Goal: Navigation & Orientation: Find specific page/section

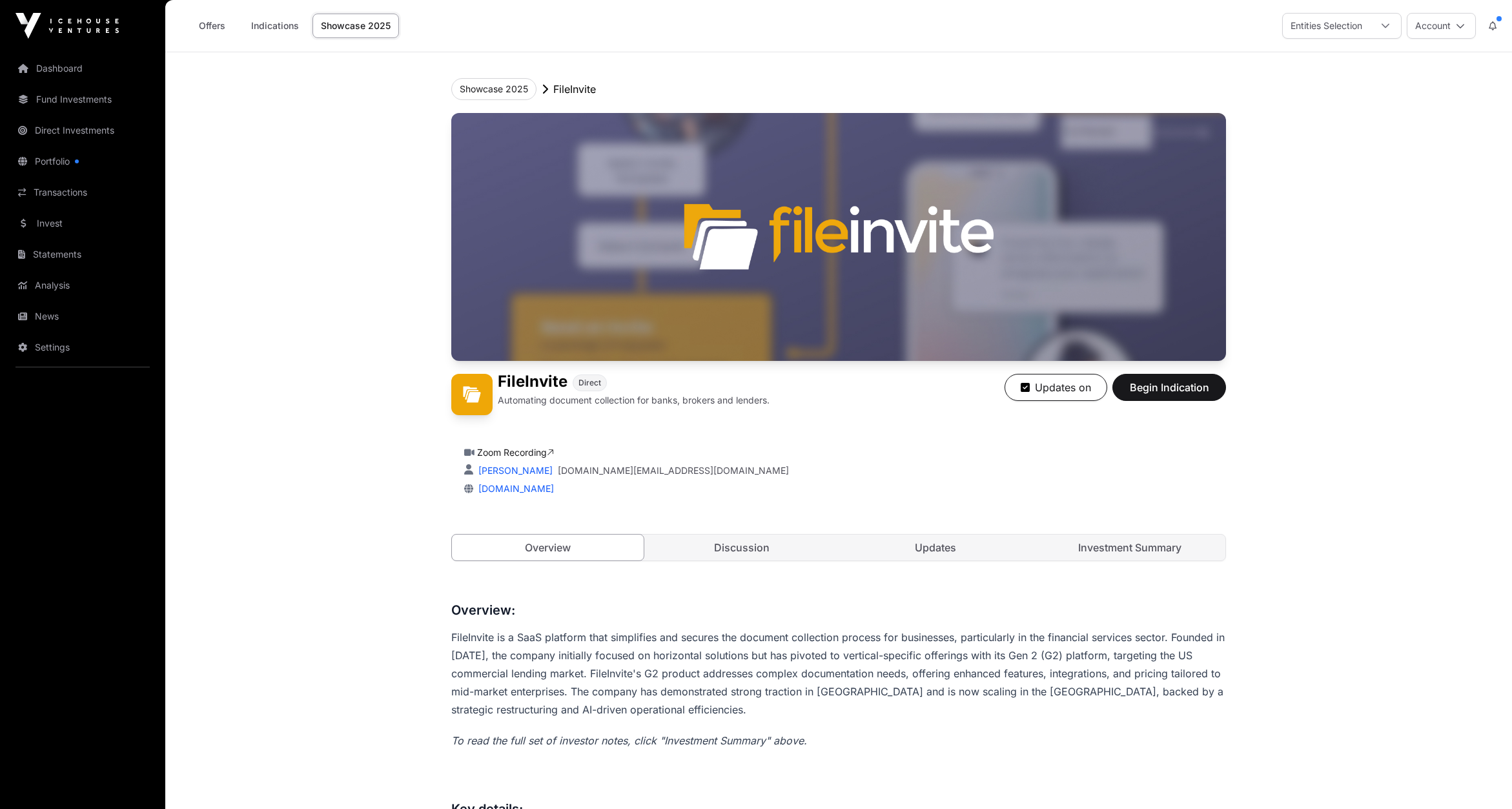
scroll to position [71, 0]
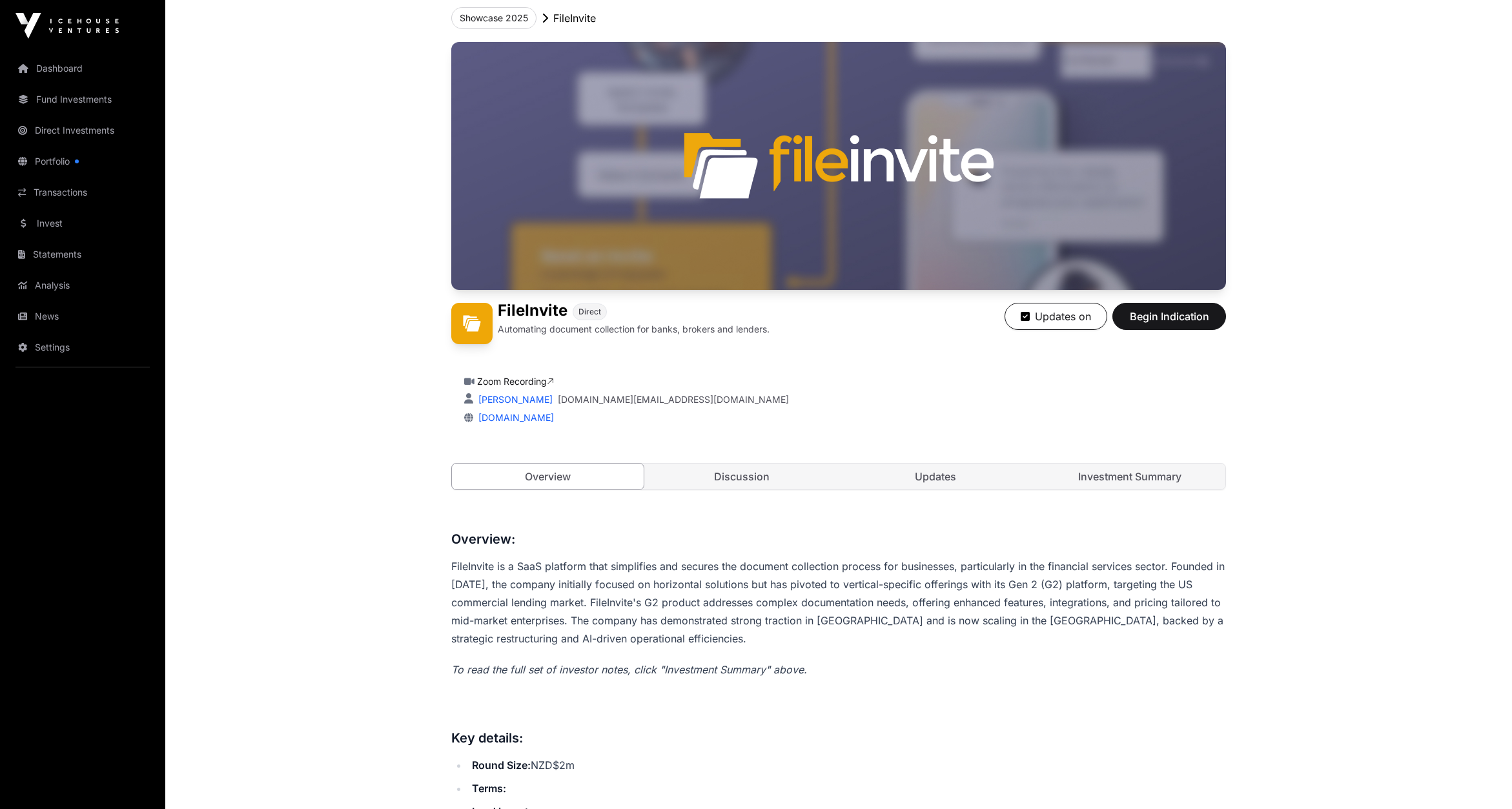
click at [60, 131] on link "Direct Investments" at bounding box center [82, 130] width 145 height 28
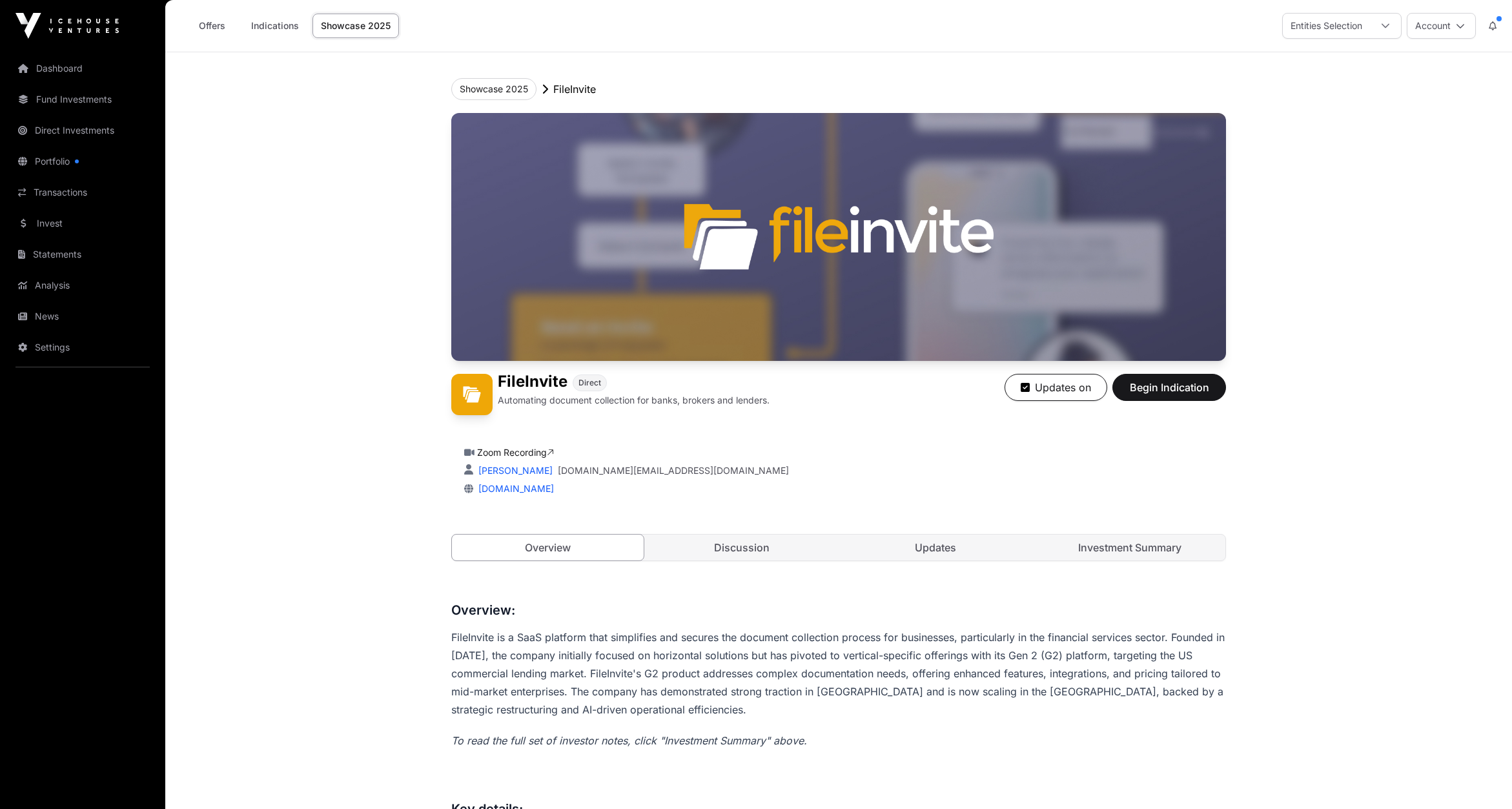
scroll to position [71, 0]
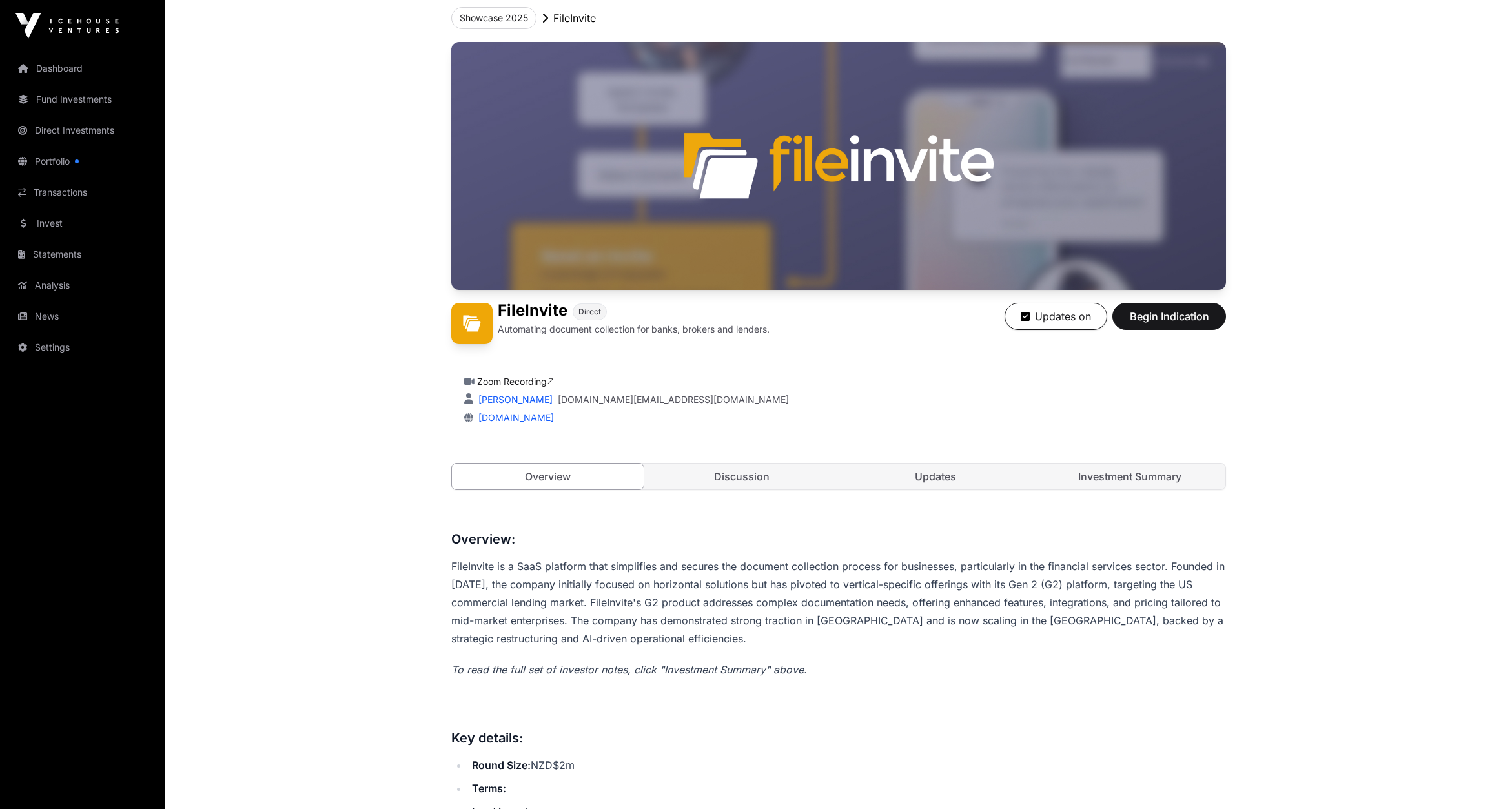
click at [43, 225] on link "Invest" at bounding box center [82, 223] width 145 height 28
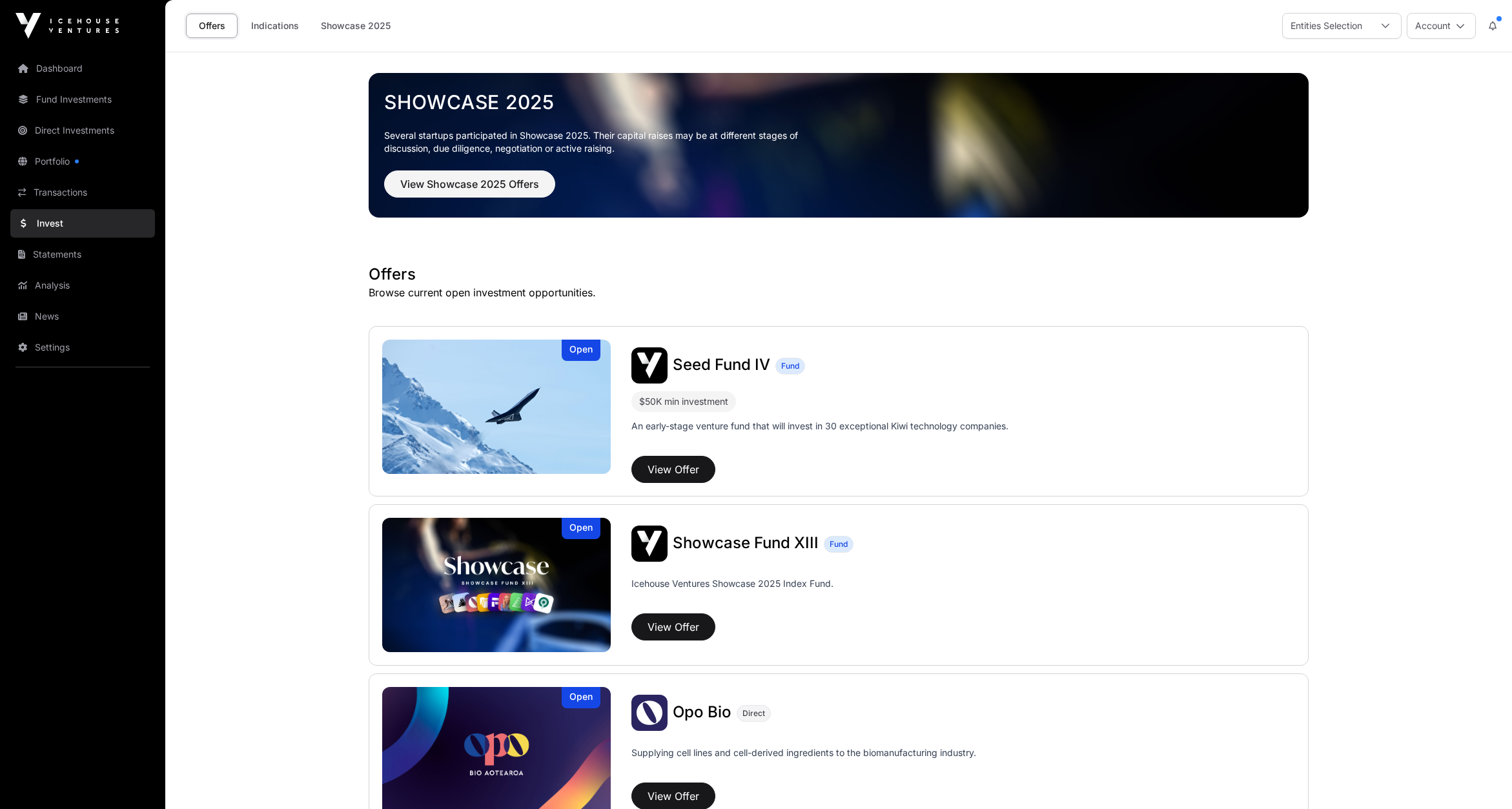
click at [68, 162] on link "Portfolio" at bounding box center [82, 162] width 145 height 28
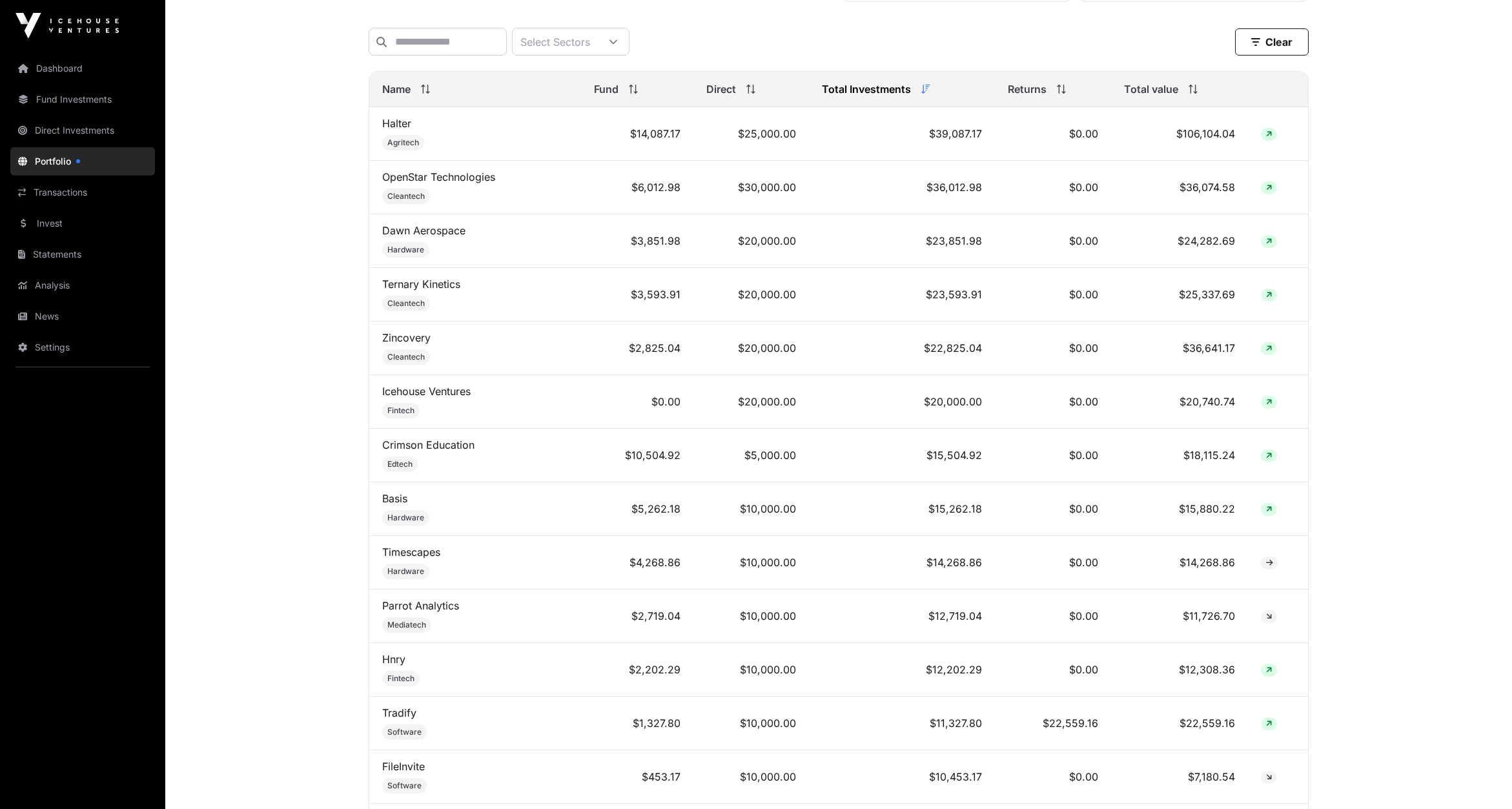
scroll to position [538, 0]
